Goal: Use online tool/utility: Utilize a website feature to perform a specific function

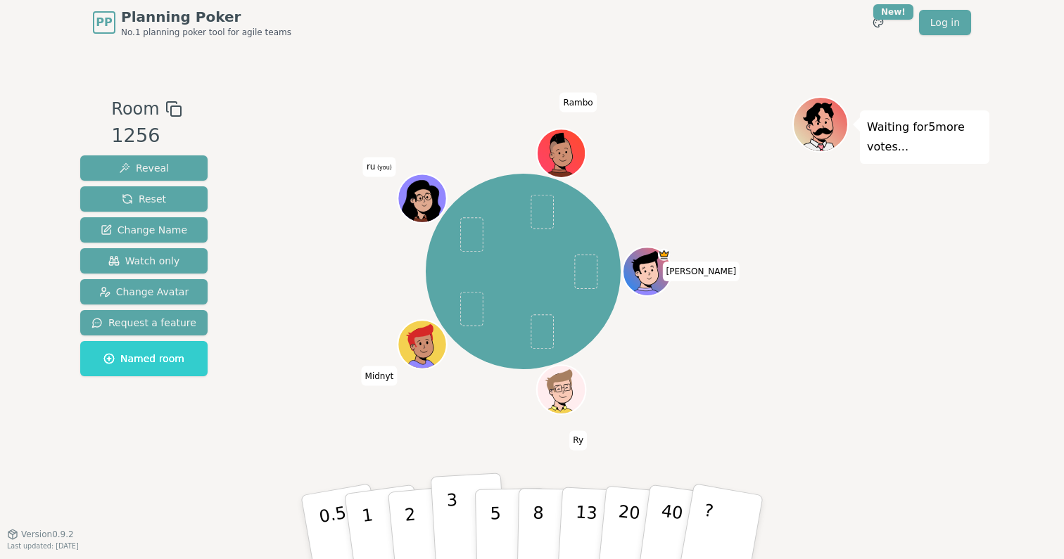
click at [466, 514] on button "3" at bounding box center [469, 528] width 77 height 110
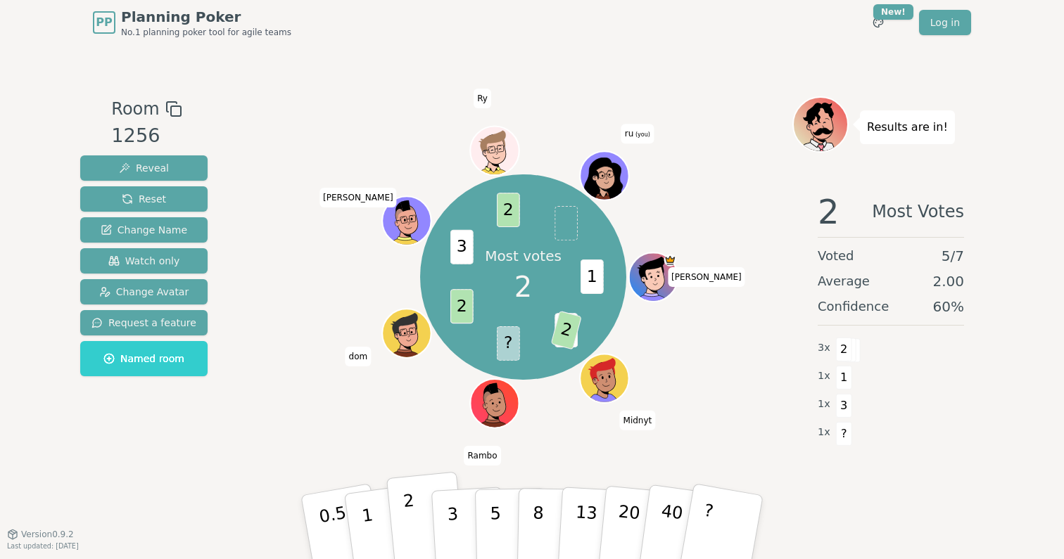
click at [406, 517] on p "2" at bounding box center [411, 529] width 18 height 77
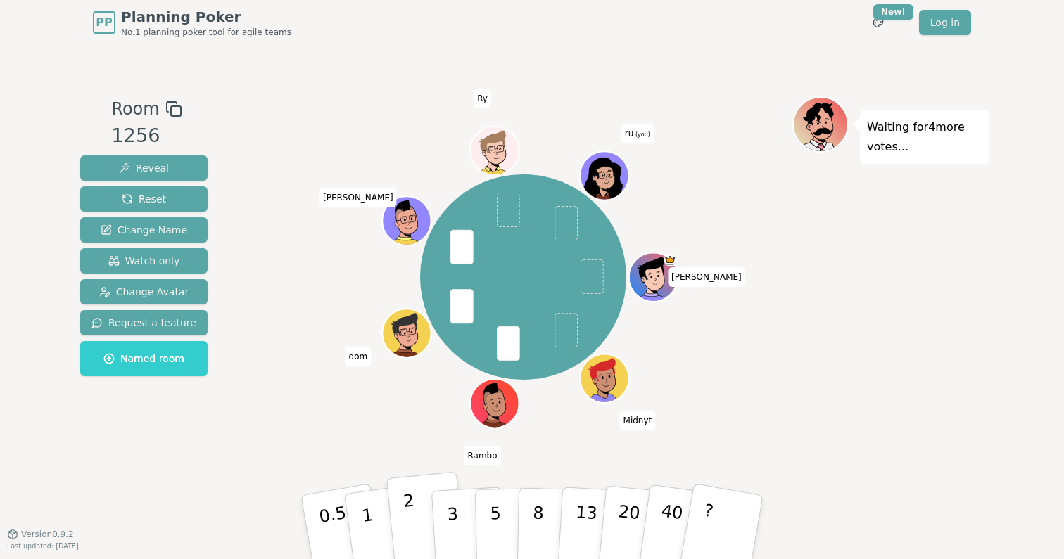
click at [415, 510] on button "2" at bounding box center [426, 528] width 80 height 112
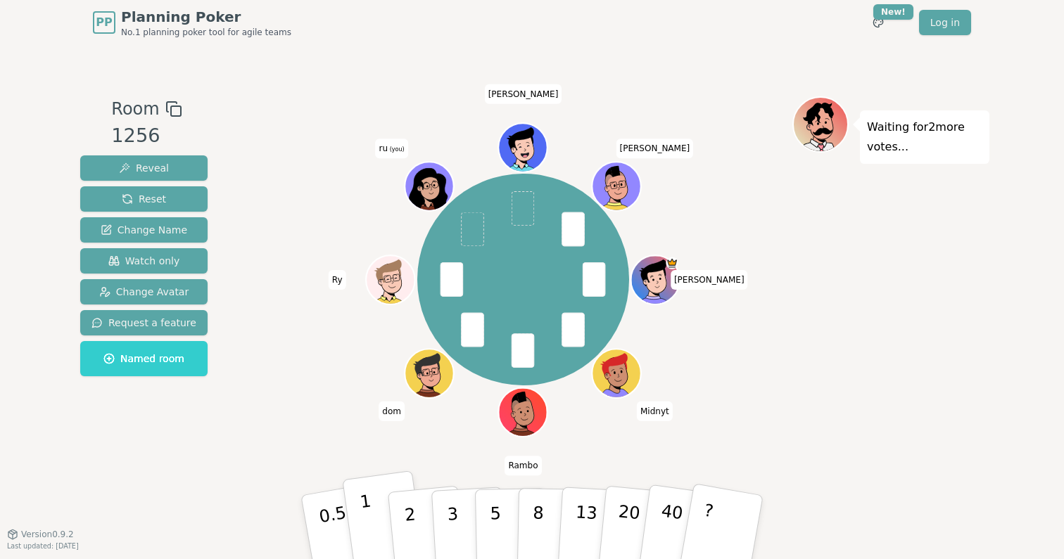
click at [376, 508] on button "1" at bounding box center [384, 528] width 84 height 114
click at [378, 530] on button "1" at bounding box center [384, 528] width 84 height 114
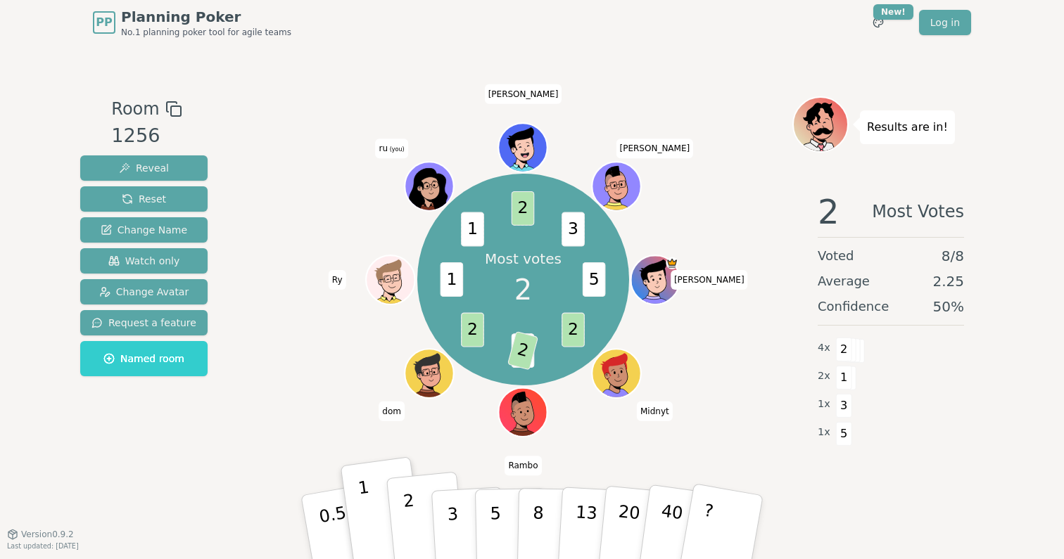
click at [416, 525] on button "2" at bounding box center [426, 528] width 80 height 112
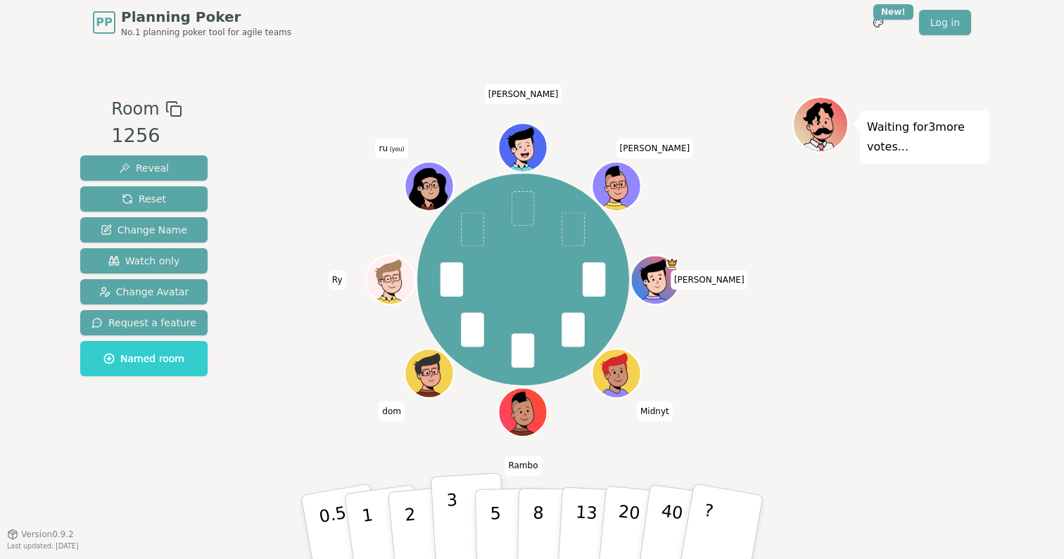
click at [440, 521] on button "3" at bounding box center [469, 528] width 77 height 110
click at [401, 520] on button "2" at bounding box center [426, 528] width 80 height 112
click at [458, 519] on button "3" at bounding box center [469, 528] width 77 height 110
click at [412, 521] on p "2" at bounding box center [411, 529] width 18 height 77
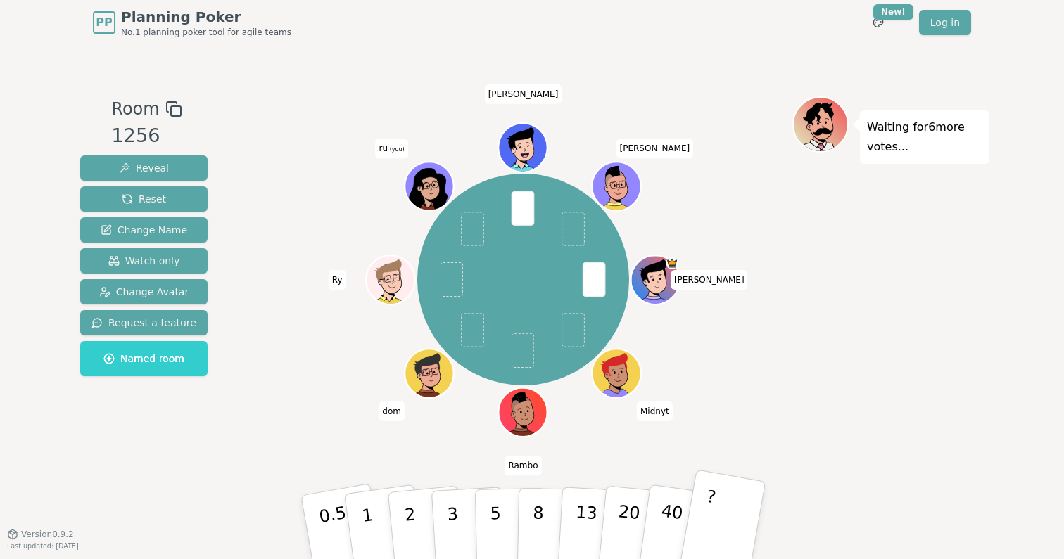
click at [748, 511] on button "?" at bounding box center [722, 527] width 88 height 116
